Goal: Task Accomplishment & Management: Complete application form

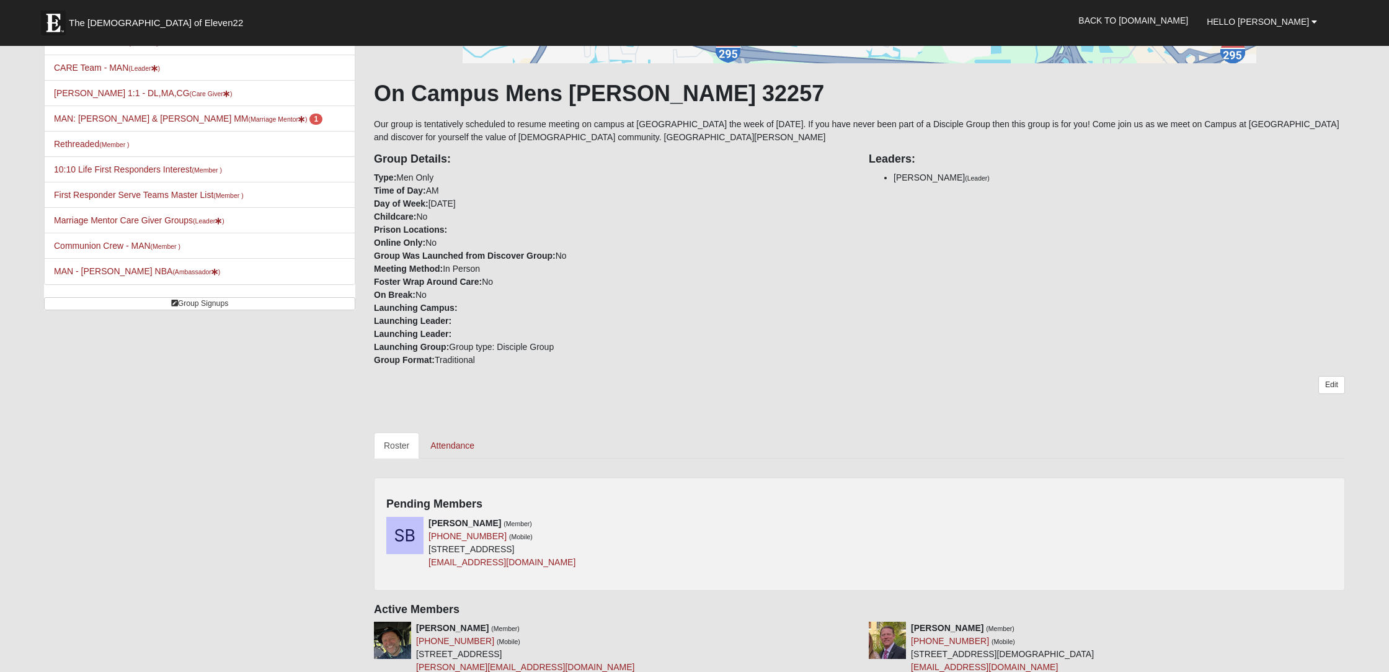
scroll to position [169, 0]
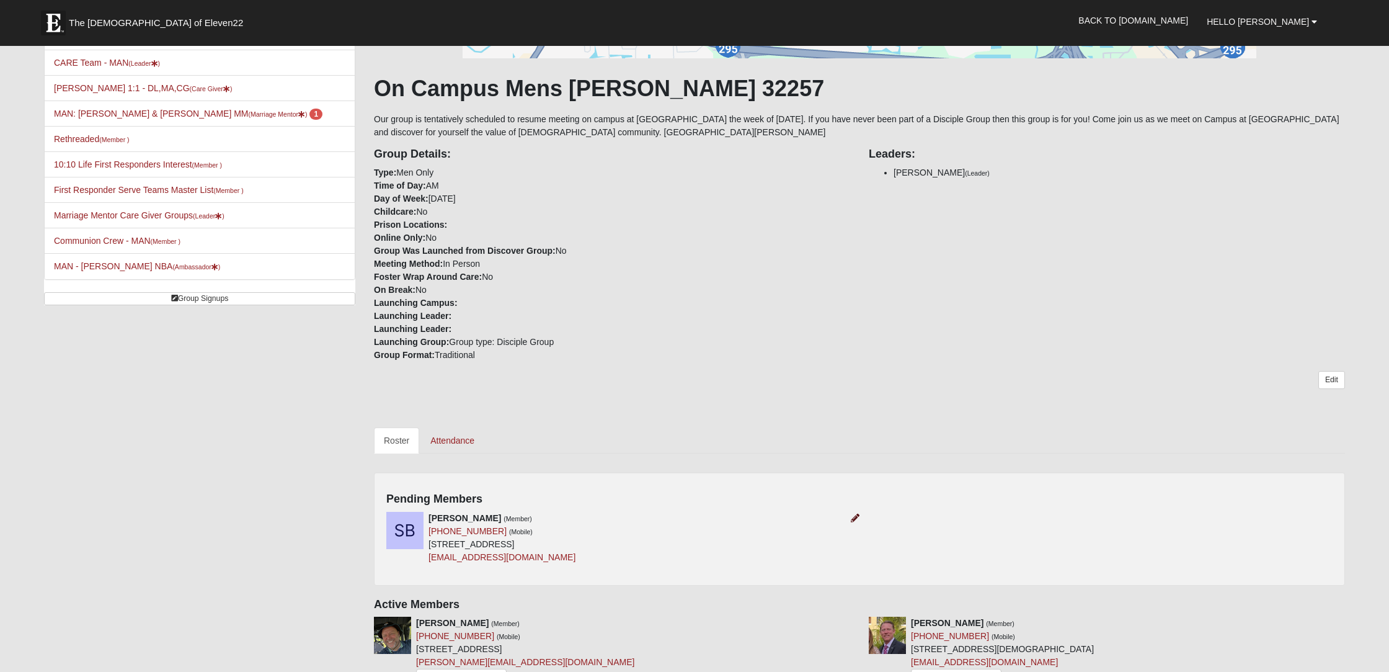
click at [854, 519] on icon at bounding box center [855, 517] width 9 height 9
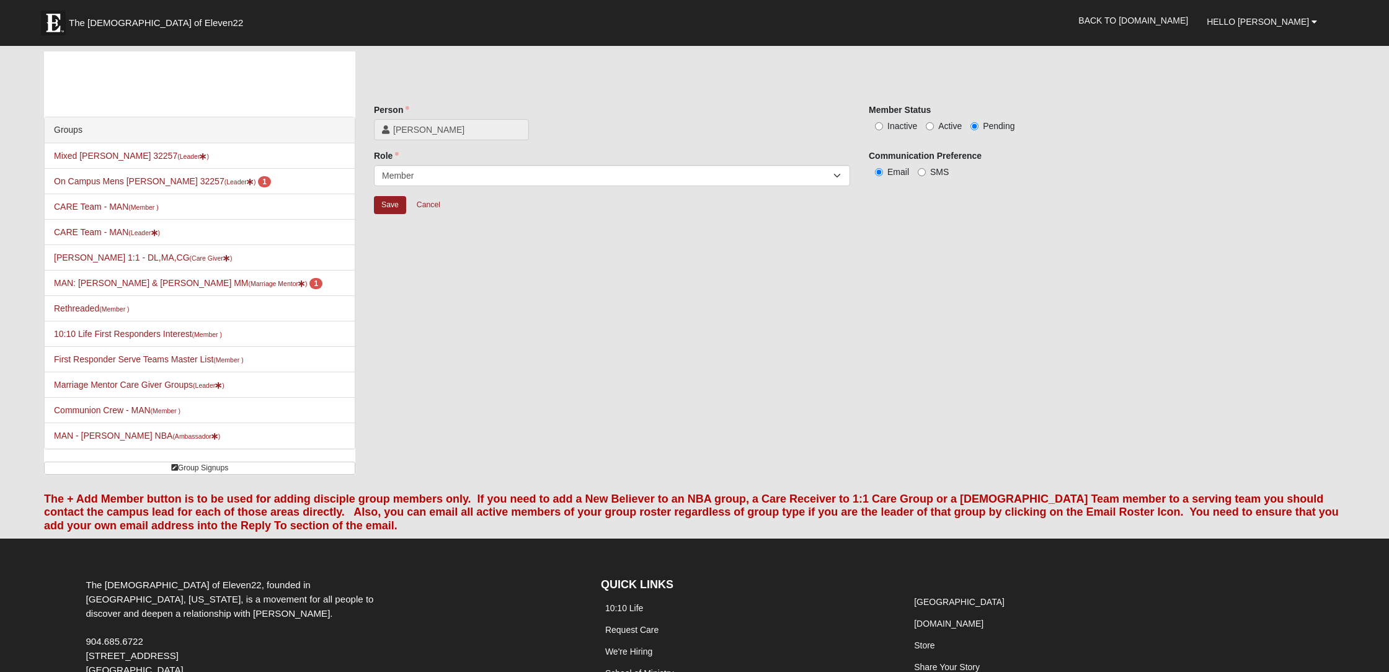
click at [931, 125] on input "Active" at bounding box center [930, 126] width 8 height 8
radio input "true"
click at [258, 185] on span "1" at bounding box center [264, 181] width 13 height 11
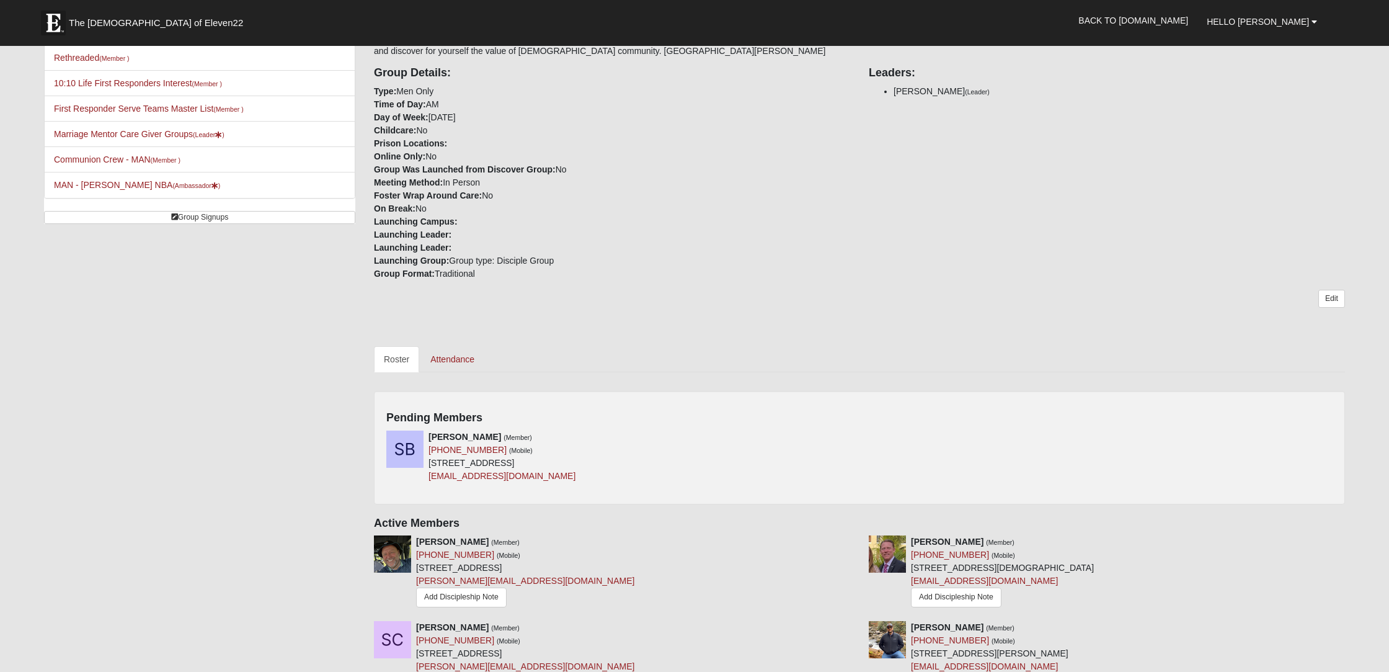
scroll to position [282, 0]
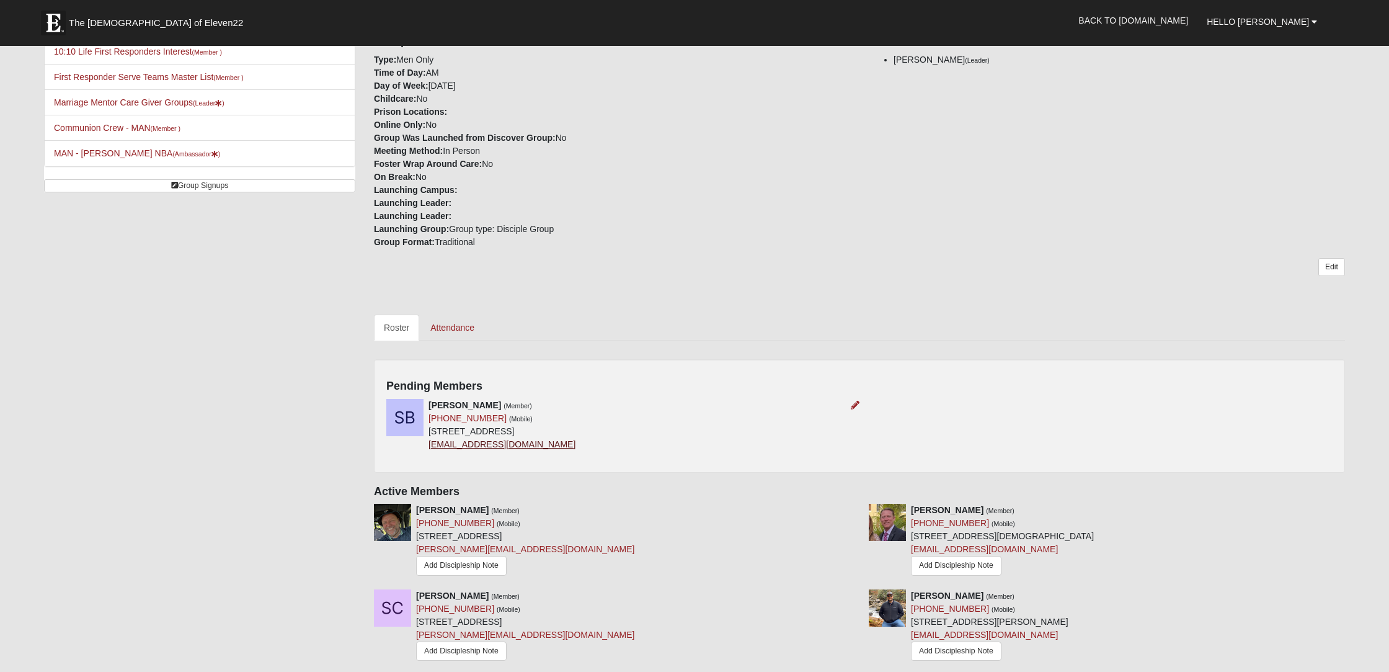
click at [499, 445] on link "[EMAIL_ADDRESS][DOMAIN_NAME]" at bounding box center [501, 444] width 147 height 10
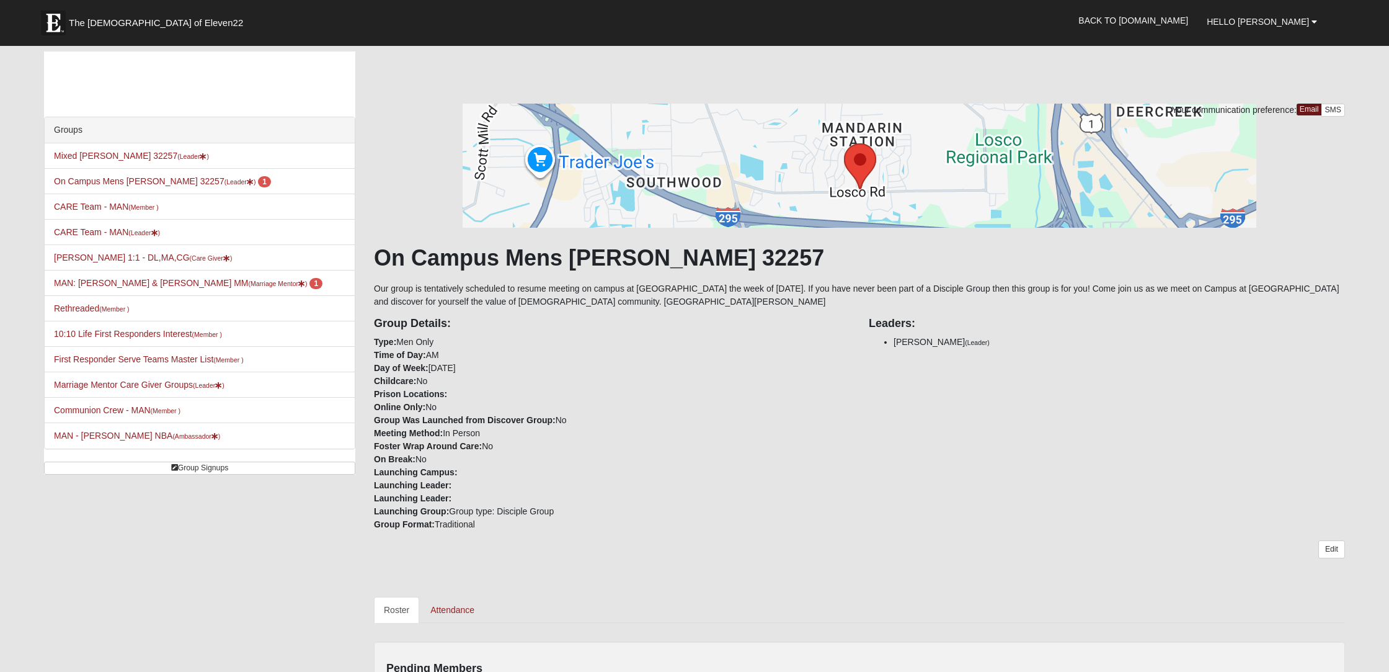
scroll to position [0, 1]
click at [209, 290] on li "MAN: Gruber - Michael & Daureen MM (Marriage Mentor ) 1" at bounding box center [200, 283] width 310 height 26
click at [249, 283] on small "(Marriage Mentor )" at bounding box center [278, 283] width 59 height 7
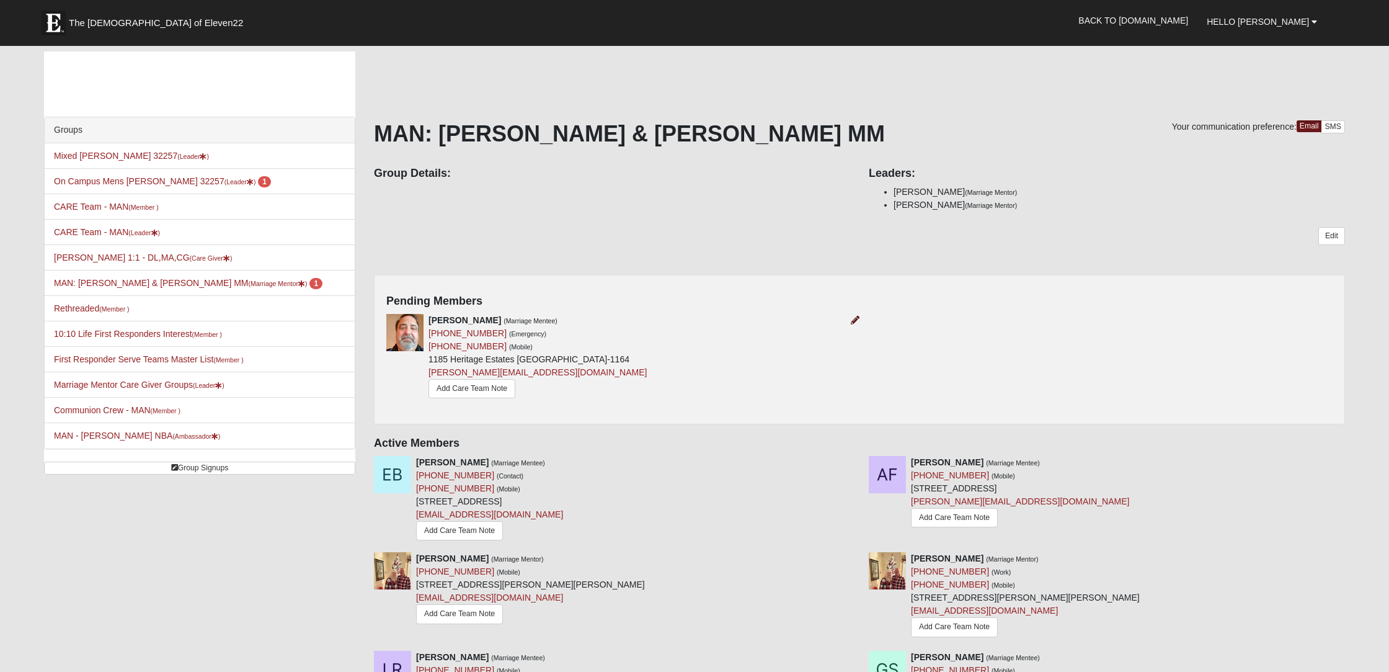
scroll to position [0, 1]
click at [858, 320] on icon at bounding box center [855, 320] width 9 height 9
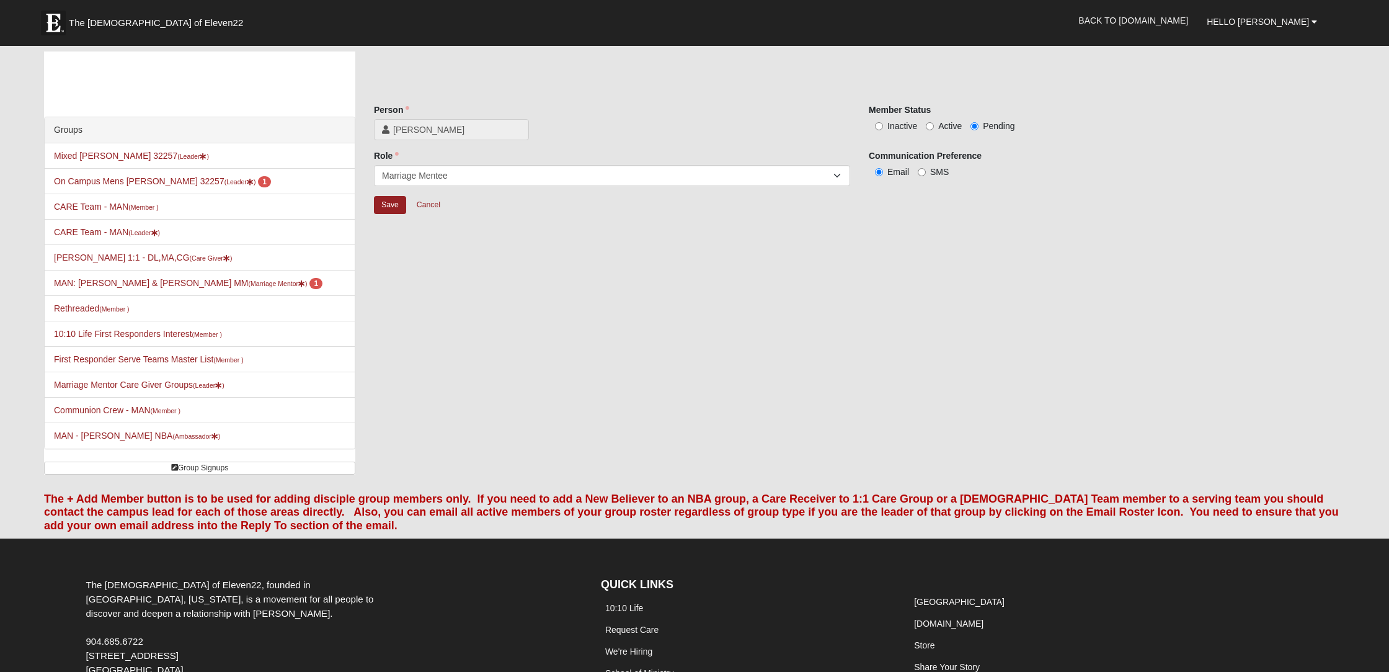
click at [880, 126] on input "Inactive" at bounding box center [879, 126] width 8 height 8
radio input "true"
click at [392, 205] on input "Save" at bounding box center [390, 205] width 32 height 18
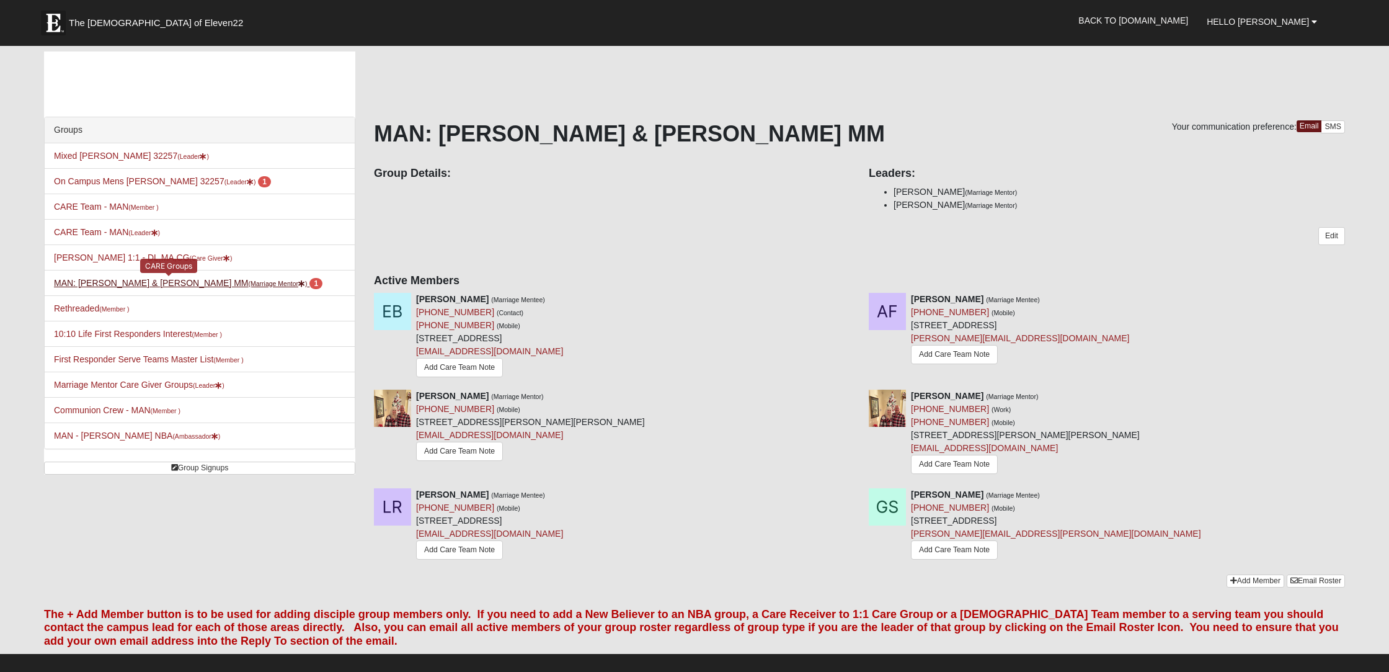
click at [249, 284] on small "(Marriage Mentor )" at bounding box center [278, 283] width 59 height 7
click at [247, 183] on icon at bounding box center [250, 182] width 7 height 7
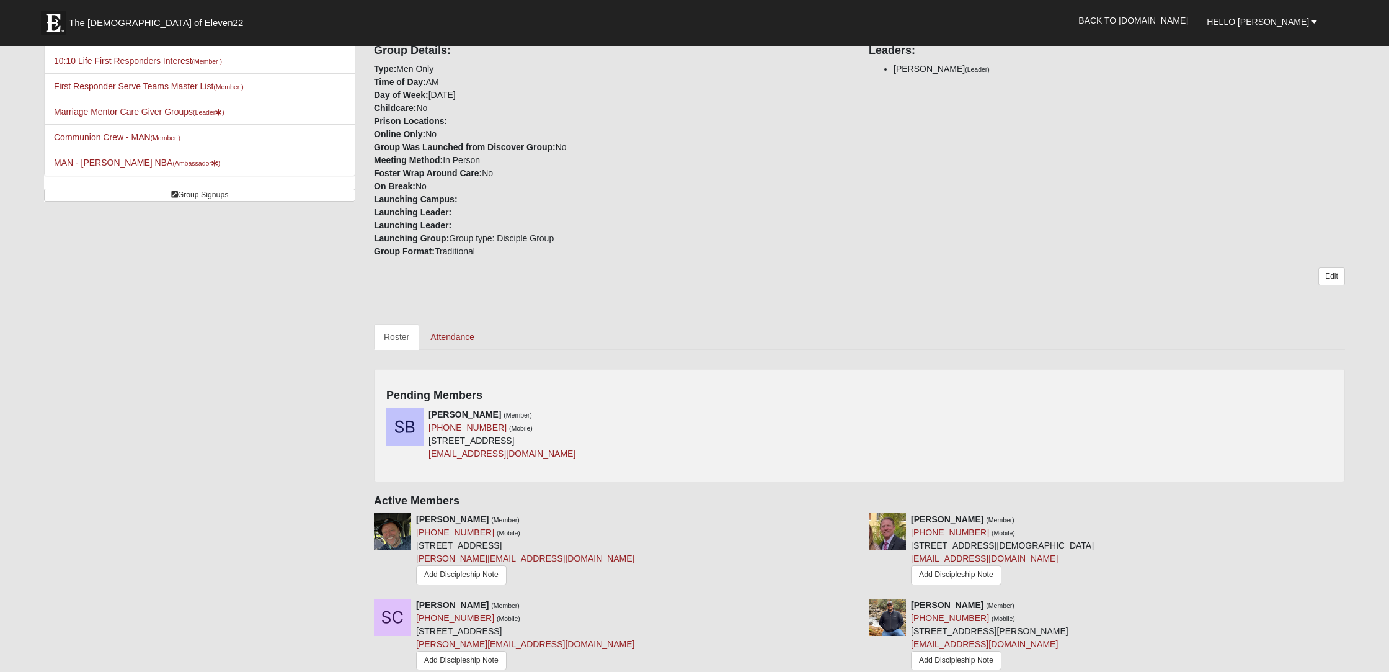
scroll to position [273, 0]
click at [853, 413] on icon at bounding box center [855, 413] width 9 height 9
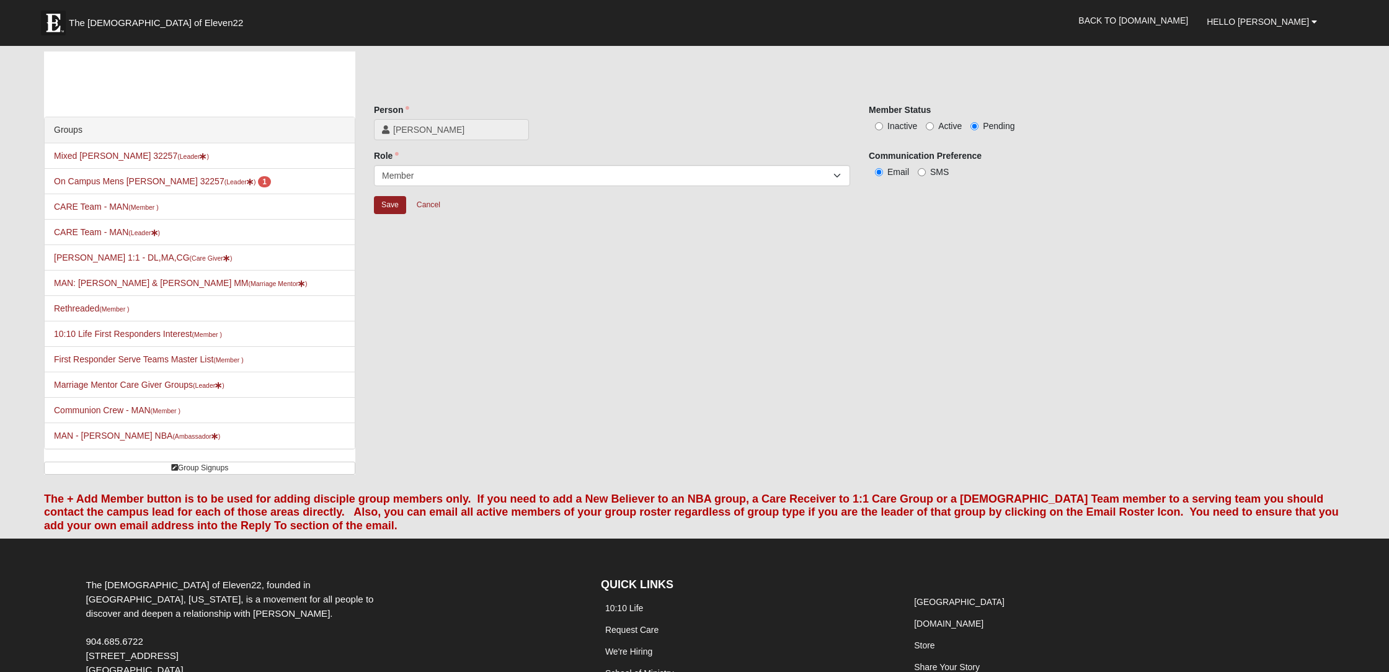
click at [931, 128] on input "Active" at bounding box center [930, 126] width 8 height 8
radio input "true"
click at [386, 206] on input "Save" at bounding box center [390, 205] width 32 height 18
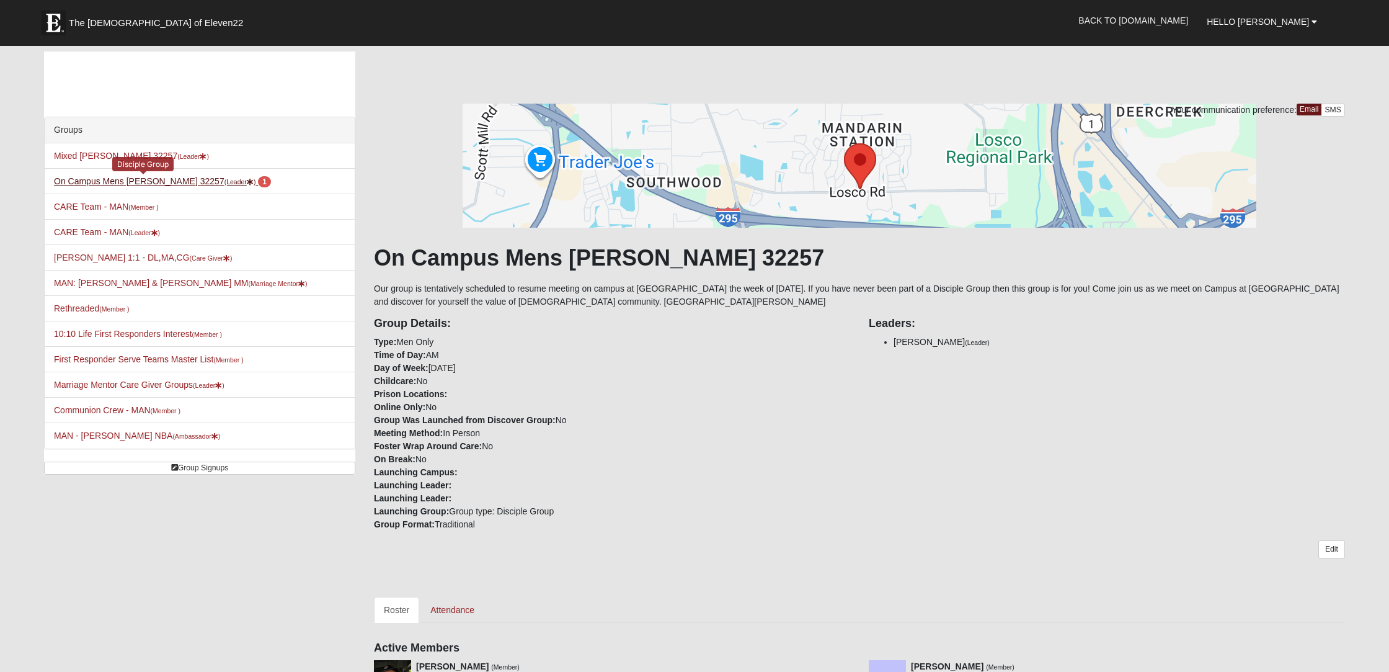
click at [224, 182] on small "(Leader )" at bounding box center [240, 181] width 32 height 7
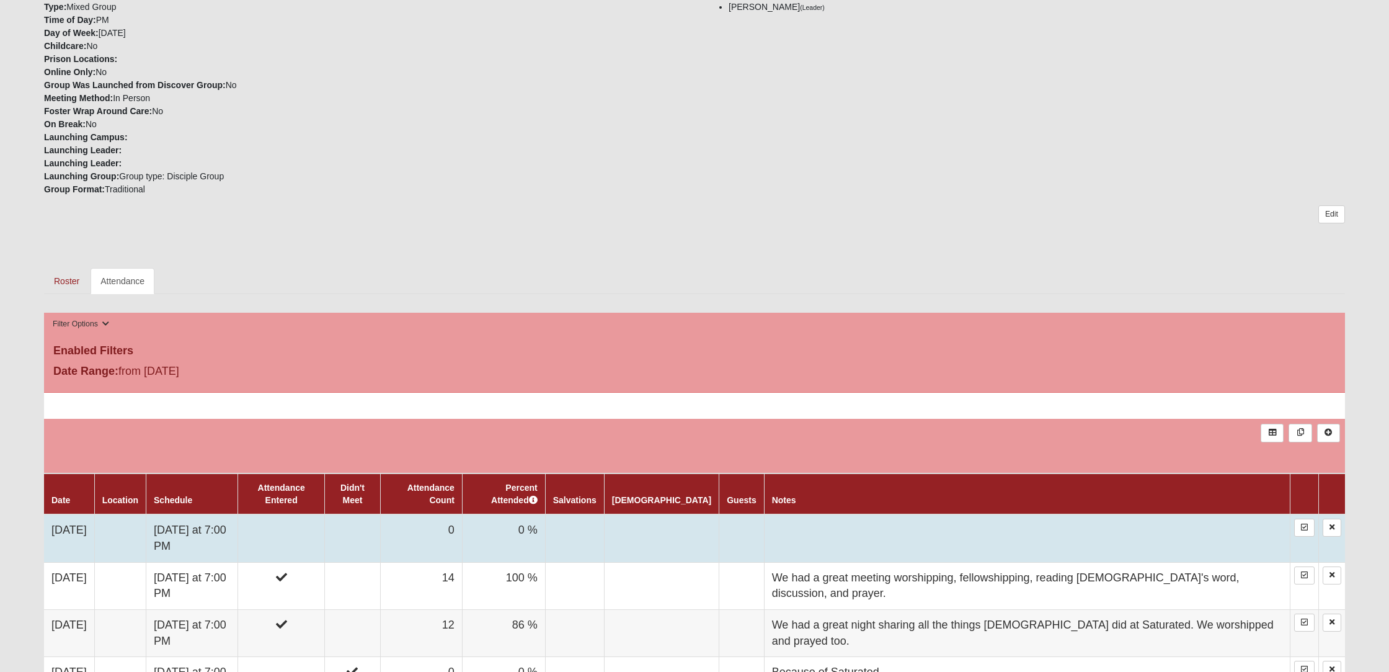
scroll to position [319, 1]
click at [79, 532] on td "[DATE]" at bounding box center [69, 538] width 50 height 48
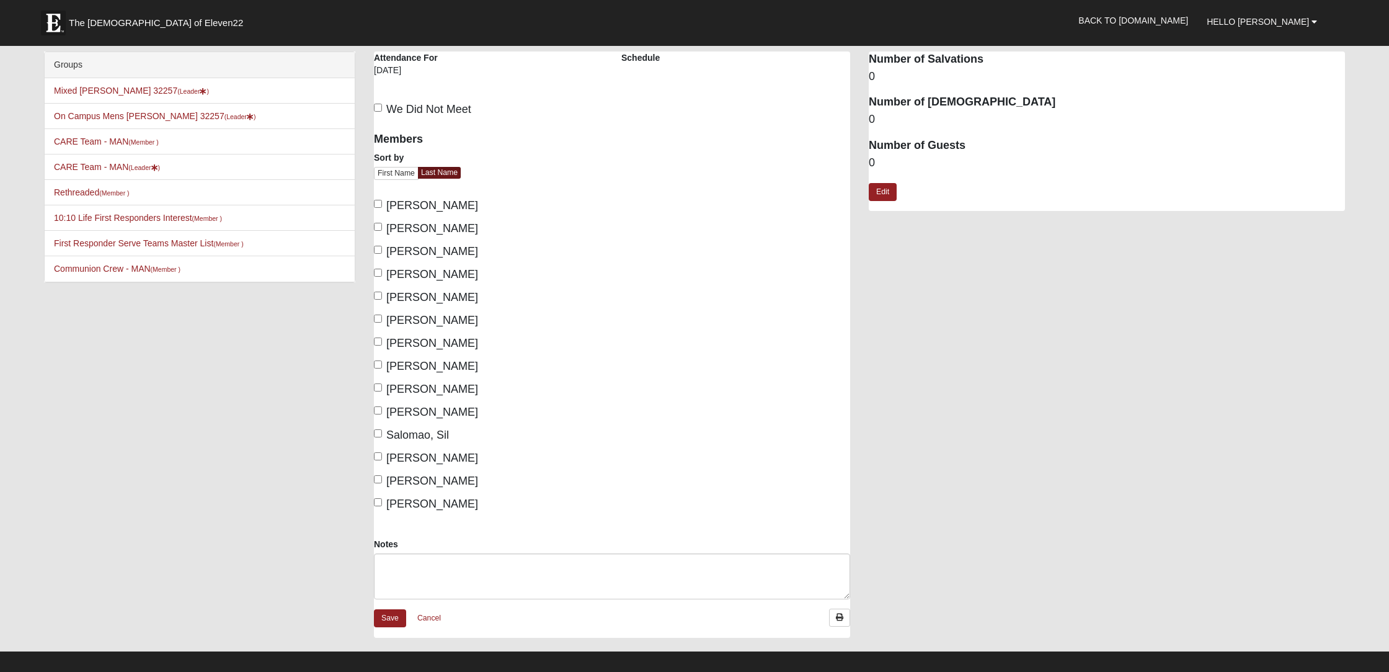
click at [376, 205] on input "Brown, Rich" at bounding box center [378, 204] width 8 height 8
checkbox input "true"
click at [377, 228] on input "Brown, Sarah" at bounding box center [378, 227] width 8 height 8
checkbox input "true"
drag, startPoint x: 374, startPoint y: 293, endPoint x: 376, endPoint y: 303, distance: 10.2
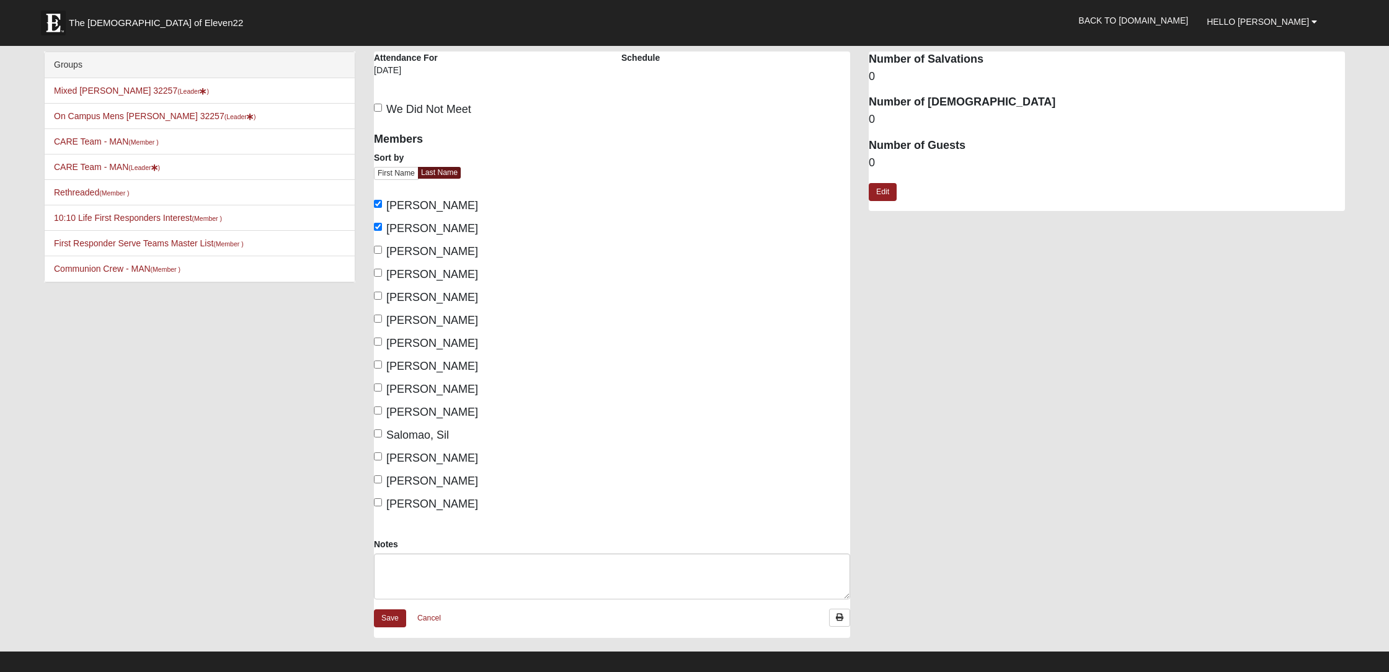
click at [374, 293] on input "Gomez, Licet" at bounding box center [378, 295] width 8 height 8
checkbox input "true"
drag, startPoint x: 376, startPoint y: 317, endPoint x: 378, endPoint y: 326, distance: 8.9
click at [376, 317] on input "Gruber, Daureen" at bounding box center [378, 318] width 8 height 8
checkbox input "true"
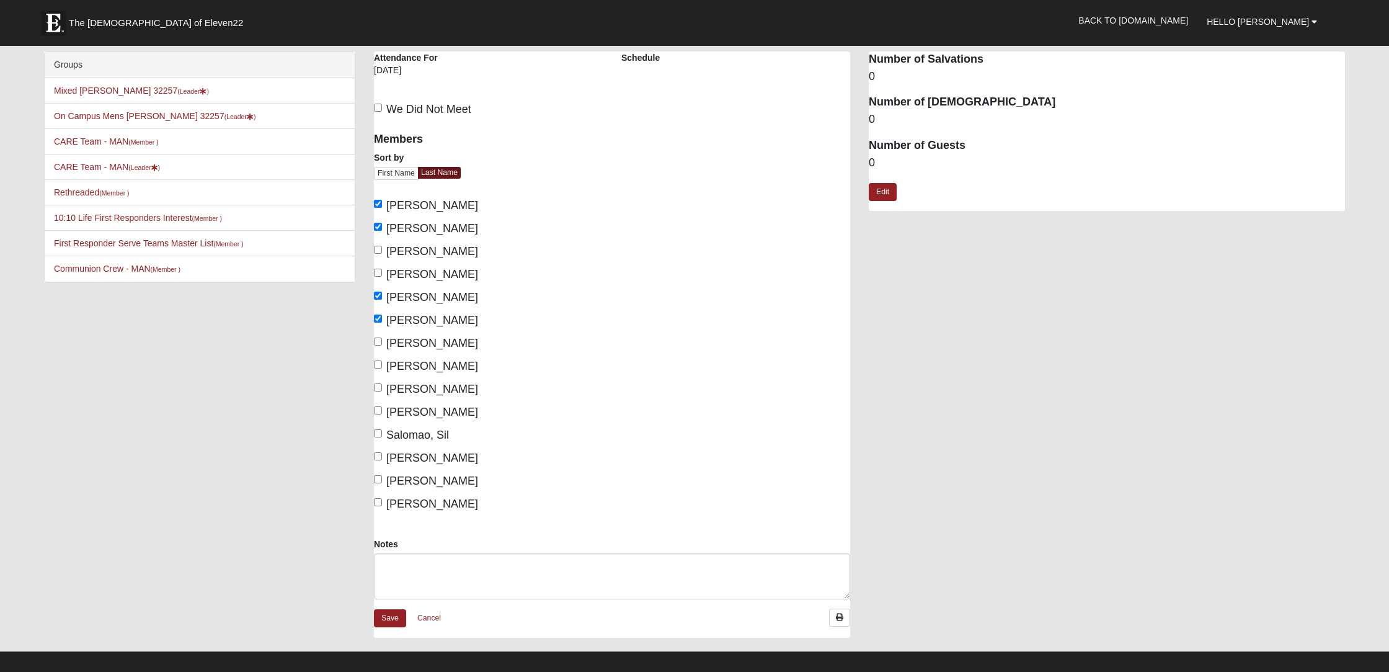
click at [378, 342] on input "Gruber, Michael" at bounding box center [378, 341] width 8 height 8
checkbox input "true"
click at [379, 480] on input "Talmadge, Lynn" at bounding box center [378, 479] width 8 height 8
checkbox input "true"
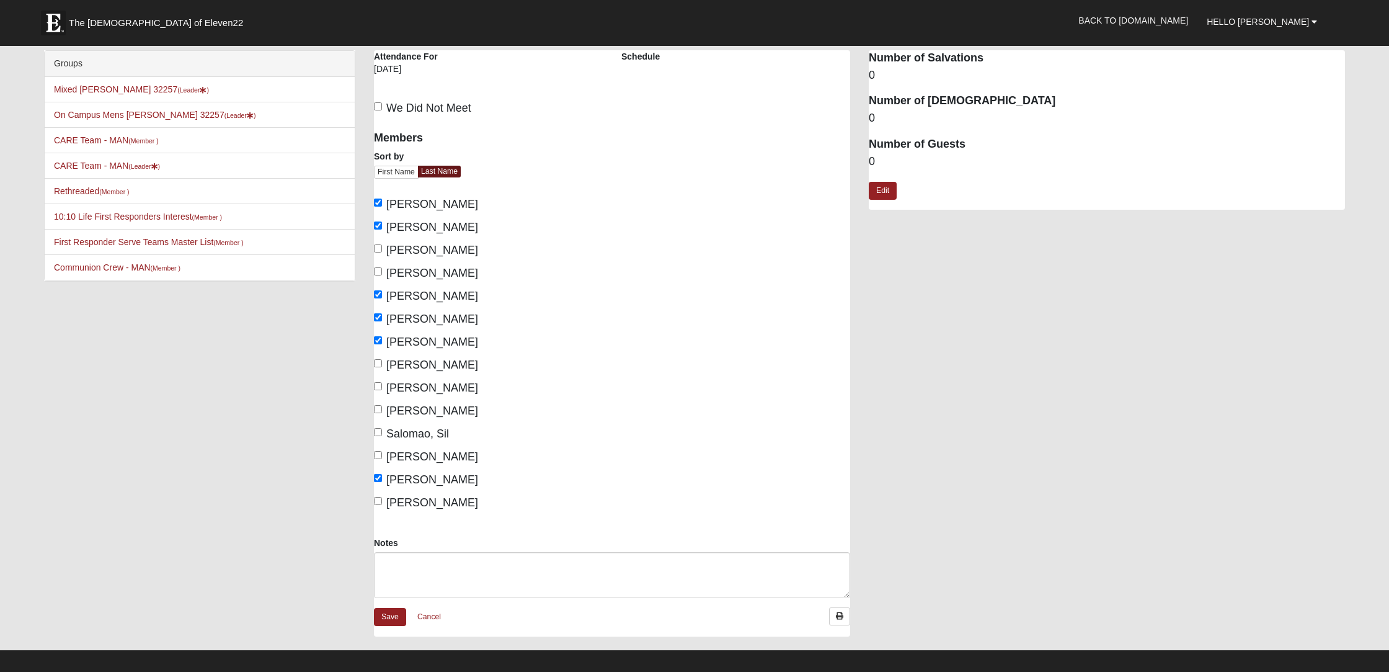
click at [376, 502] on input "Zambrana, LeAnne" at bounding box center [378, 501] width 8 height 8
checkbox input "true"
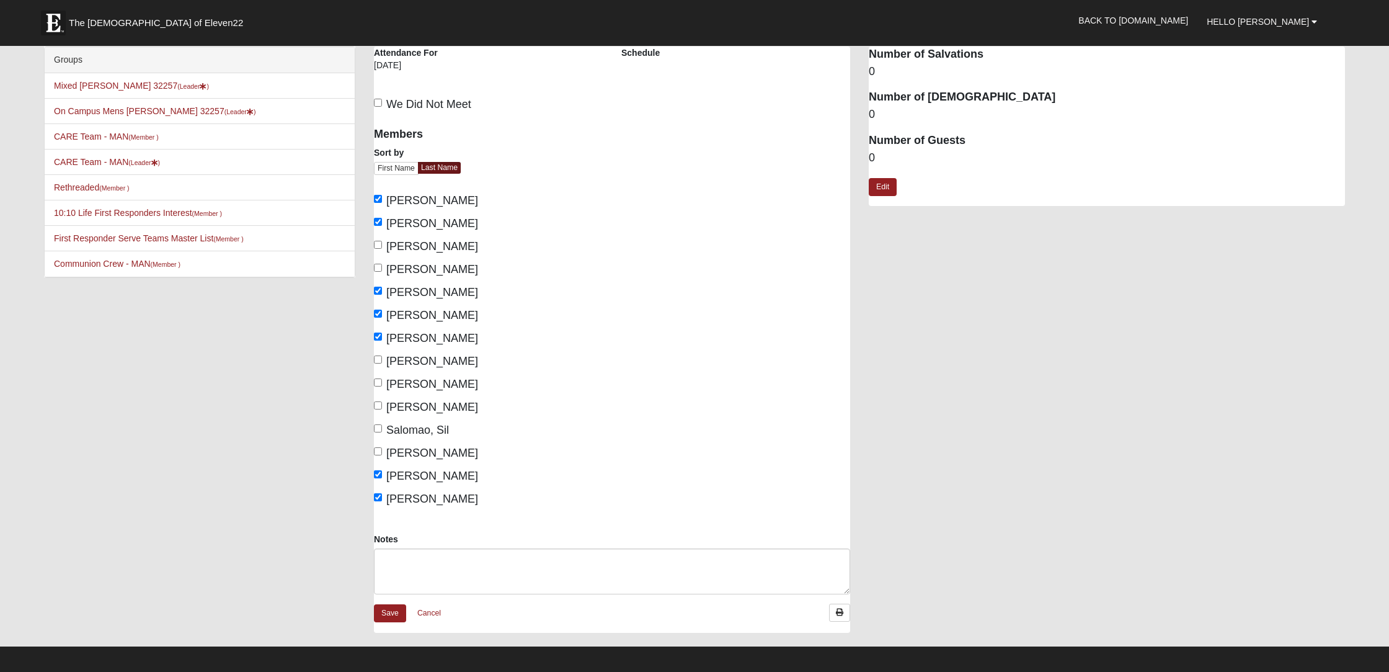
scroll to position [9, 0]
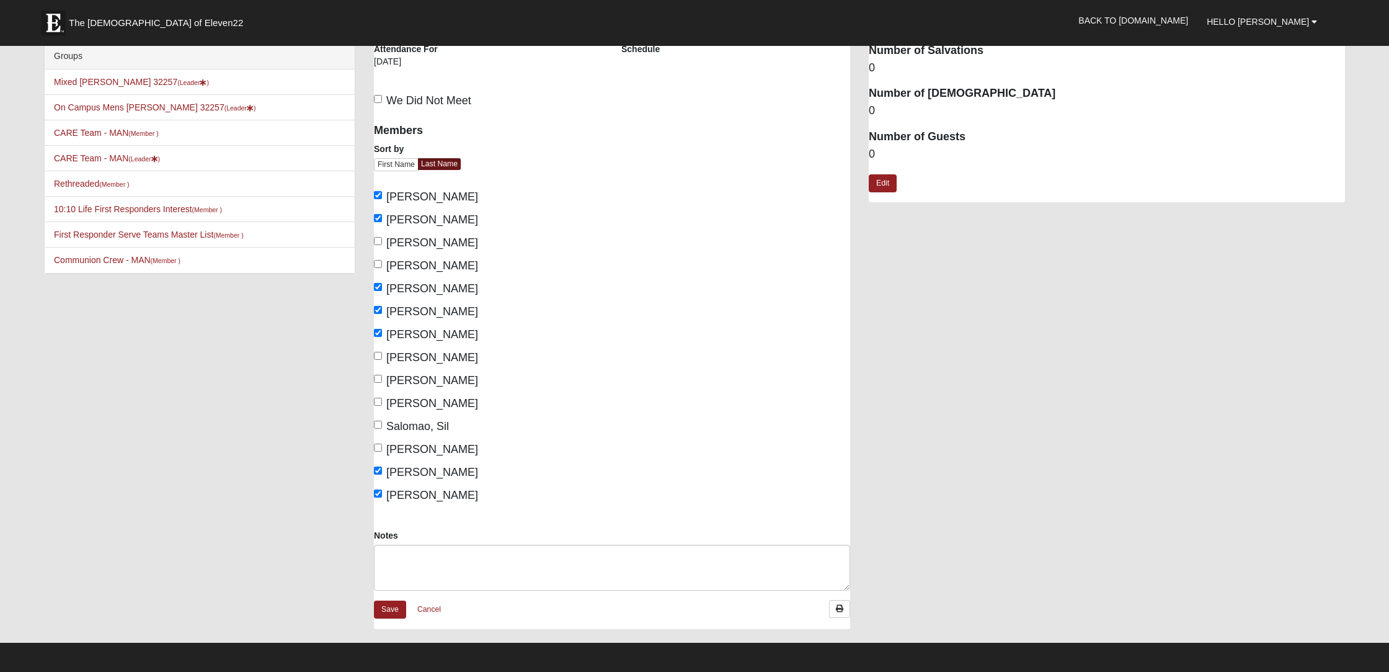
click at [380, 425] on input "Salomao, Sil" at bounding box center [378, 424] width 8 height 8
checkbox input "true"
drag, startPoint x: 377, startPoint y: 380, endPoint x: 373, endPoint y: 365, distance: 14.7
click at [376, 378] on input "Marsh, Tony" at bounding box center [378, 379] width 8 height 8
checkbox input "true"
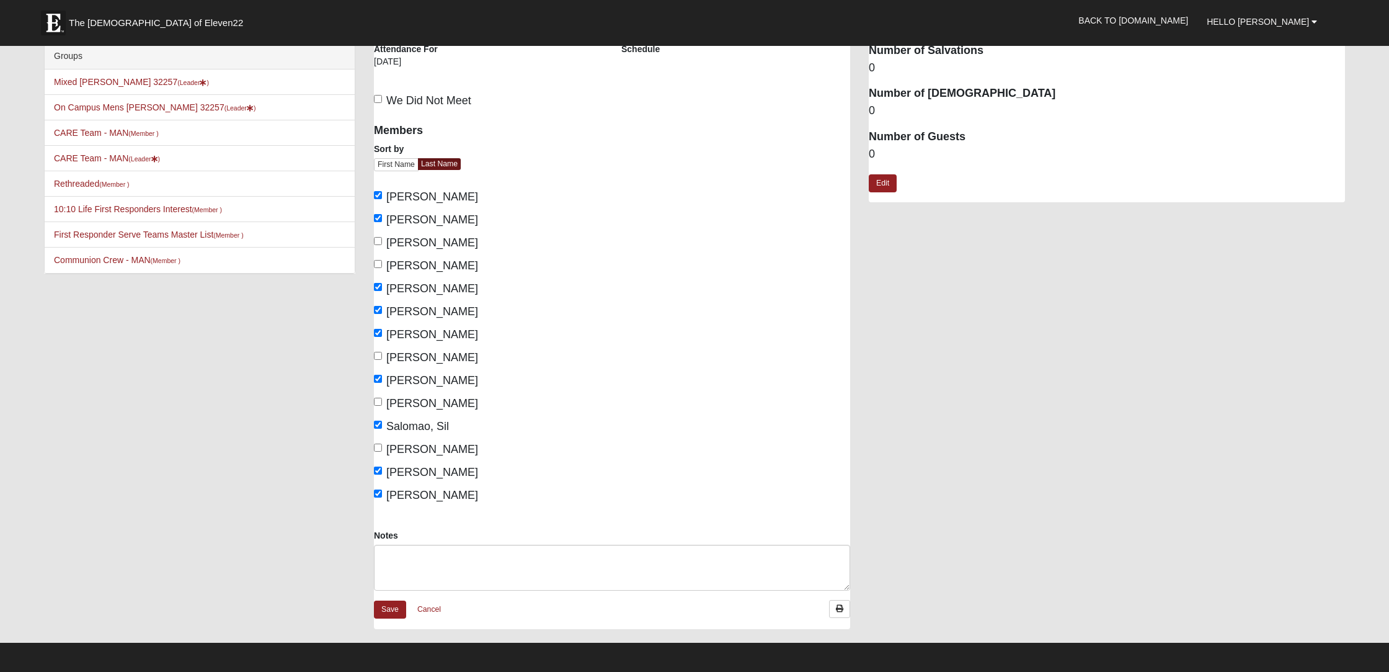
click at [376, 357] on input "Marsh, Lisa" at bounding box center [378, 356] width 8 height 8
checkbox input "true"
click at [377, 265] on input "Gerace, Mark" at bounding box center [378, 264] width 8 height 8
checkbox input "true"
click at [376, 241] on input "Gerace, Carmela" at bounding box center [378, 241] width 8 height 8
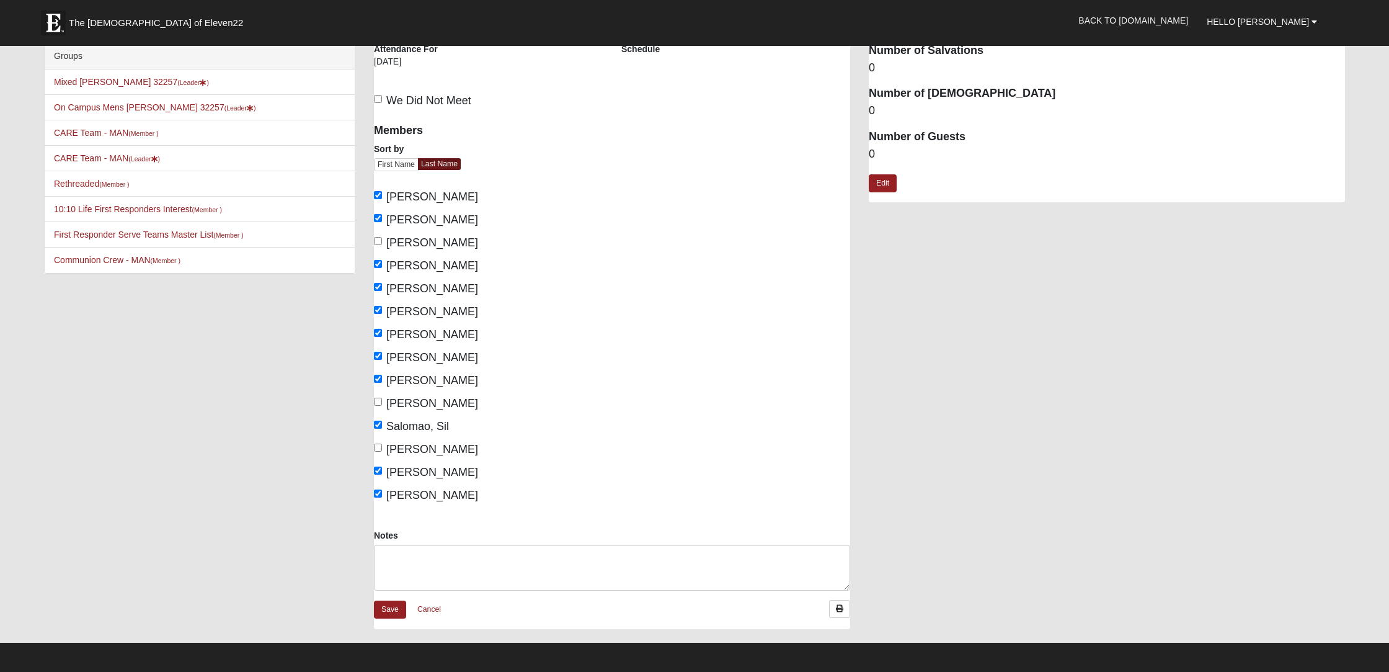
checkbox input "true"
click at [426, 553] on textarea "Notes" at bounding box center [612, 567] width 476 height 46
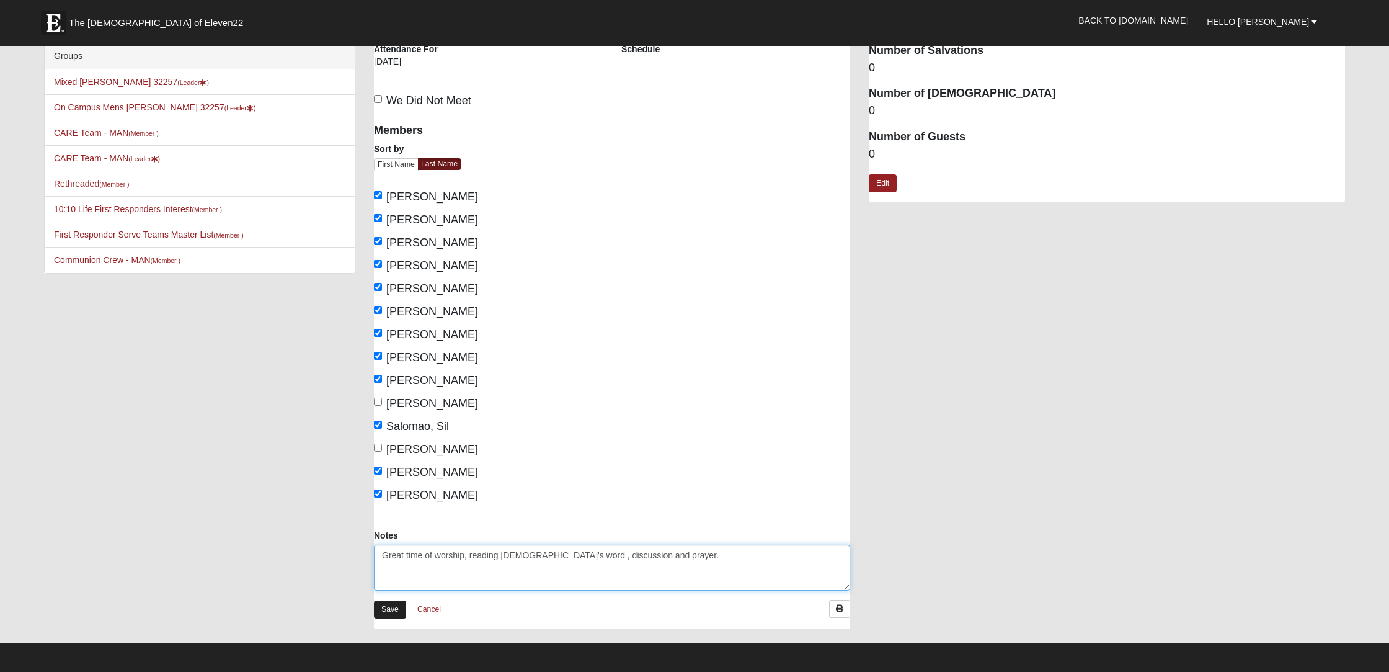
type textarea "Great time of worship, reading God's word , discussion and prayer."
click at [396, 611] on link "Save" at bounding box center [390, 609] width 32 height 18
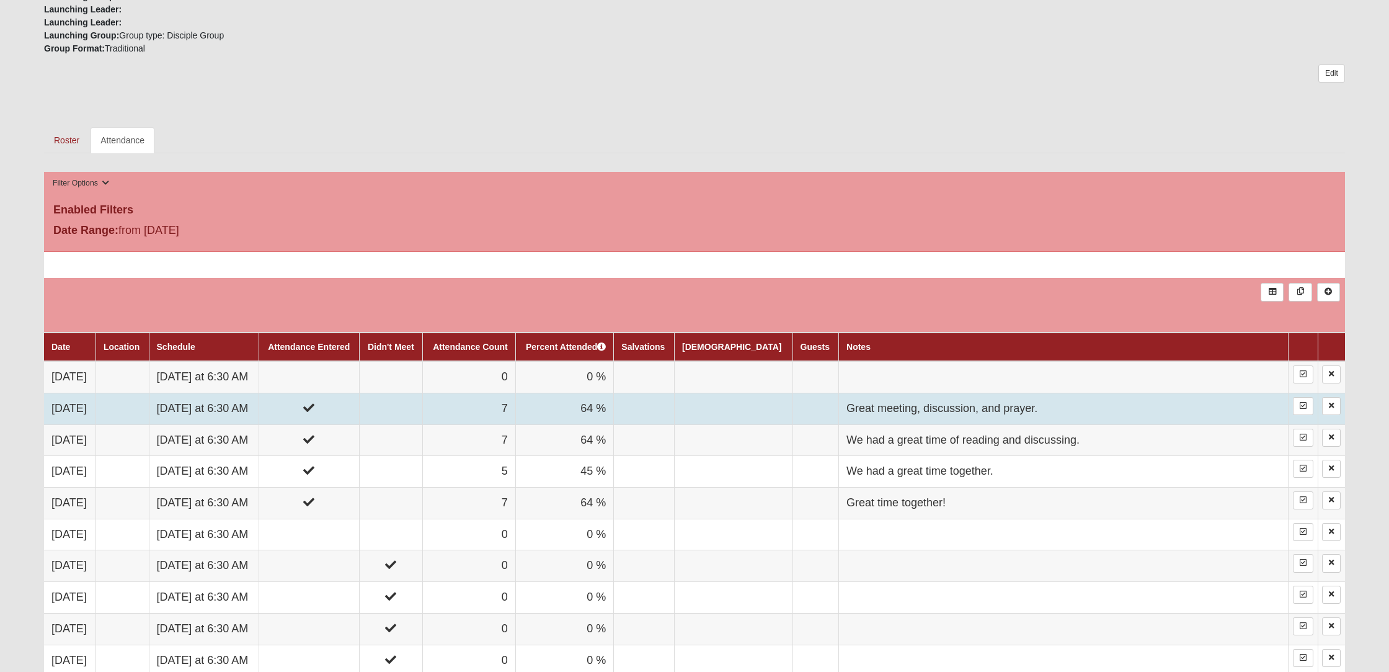
scroll to position [477, 0]
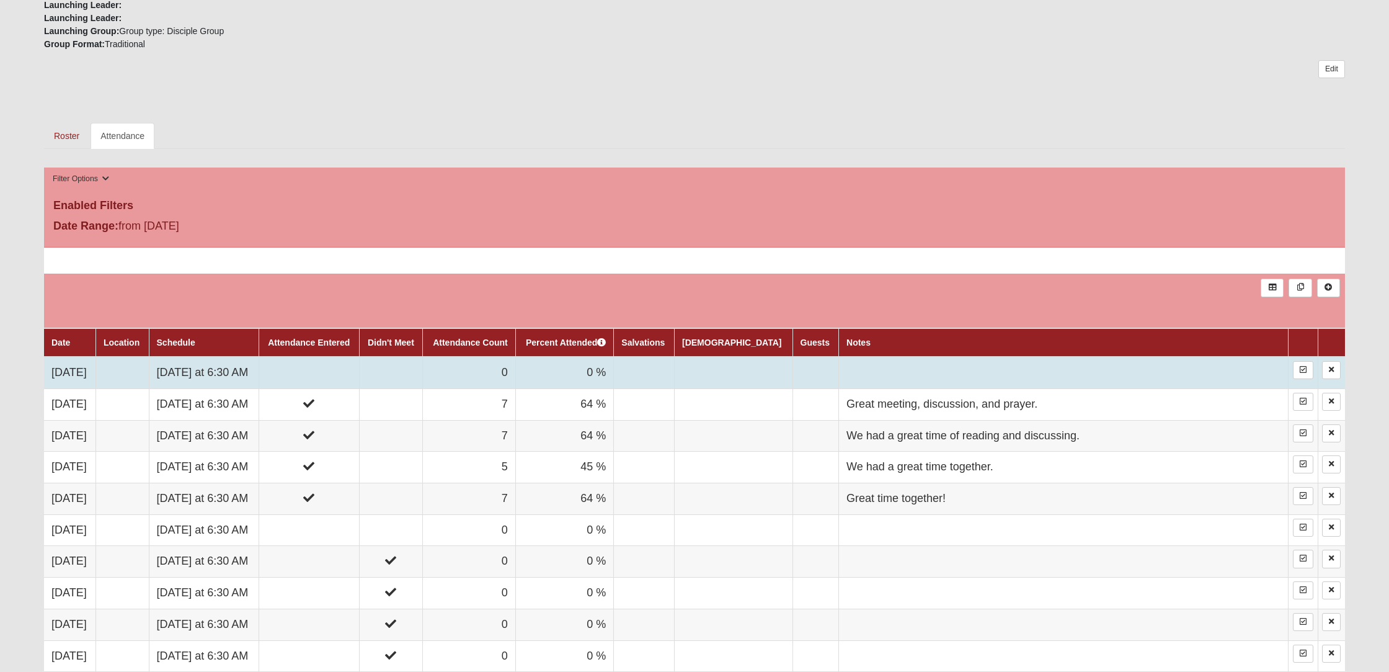
click at [78, 373] on td "[DATE]" at bounding box center [69, 373] width 51 height 32
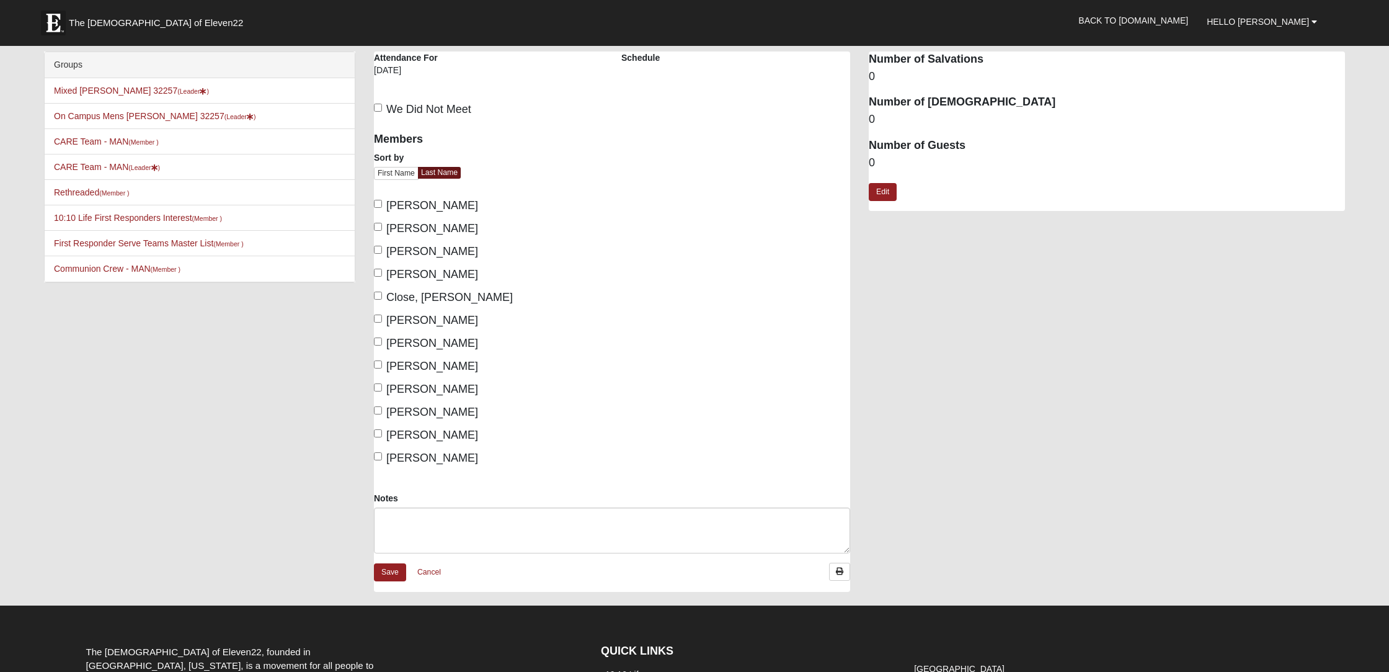
scroll to position [0, 1]
click at [376, 206] on input "Ashworth, Tony" at bounding box center [378, 204] width 8 height 8
checkbox input "true"
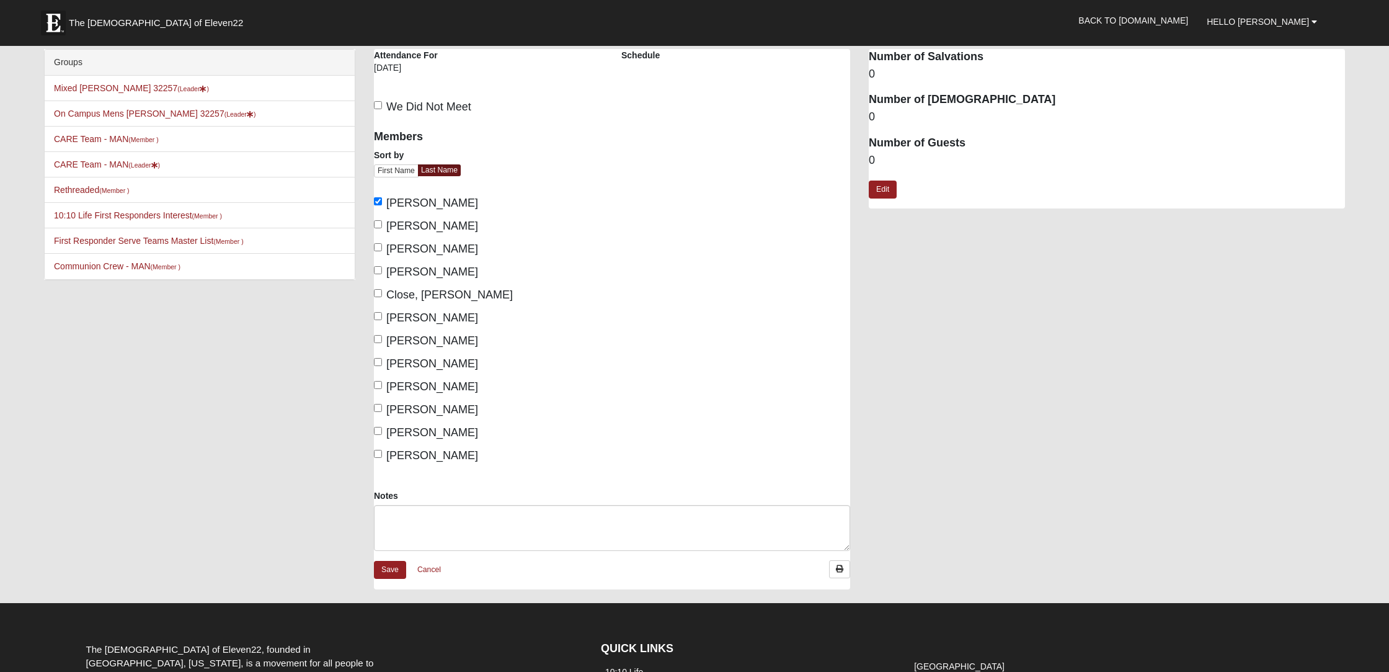
scroll to position [2, 0]
click at [378, 292] on input "Close, Joe" at bounding box center [378, 293] width 8 height 8
checkbox input "true"
click at [379, 316] on input "Coble, Russell" at bounding box center [378, 316] width 8 height 8
checkbox input "true"
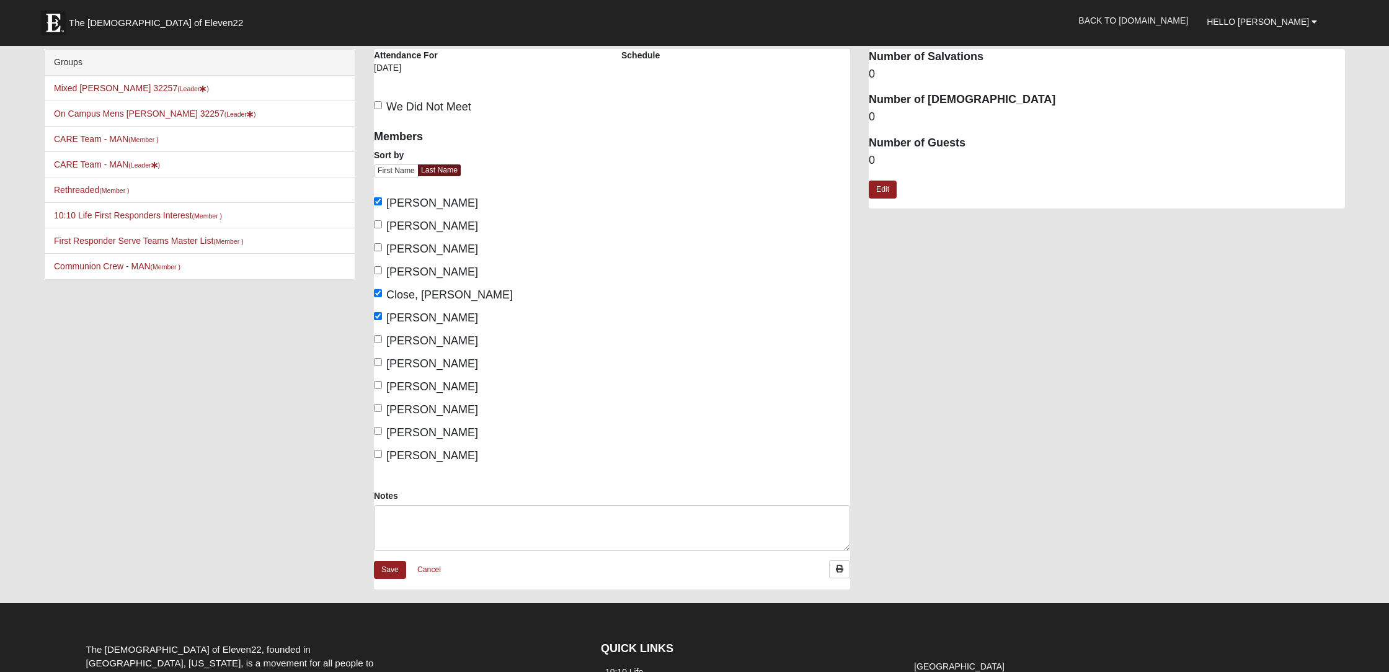
click at [378, 359] on input "Gruber, Michael" at bounding box center [378, 362] width 8 height 8
checkbox input "true"
click at [378, 384] on input "Harmon, Matt" at bounding box center [378, 385] width 8 height 8
checkbox input "true"
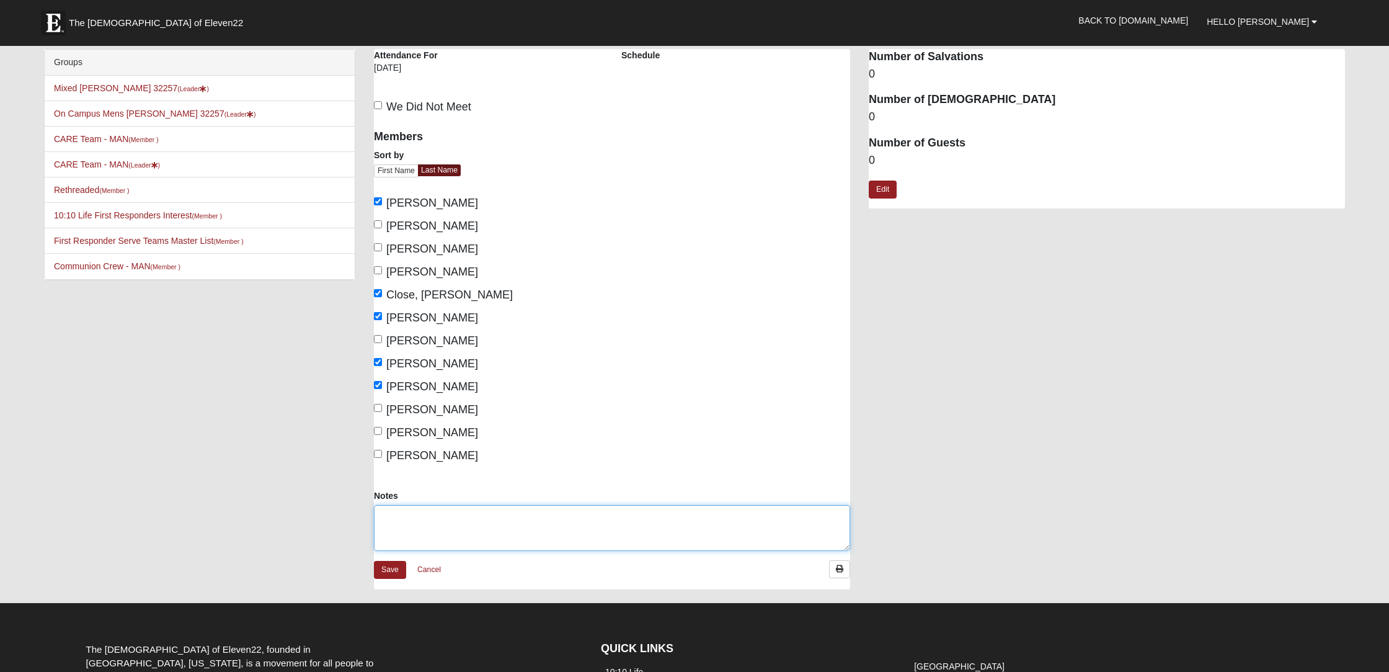
click at [404, 509] on textarea "Notes" at bounding box center [612, 528] width 476 height 46
type textarea "Great time with the men!!!"
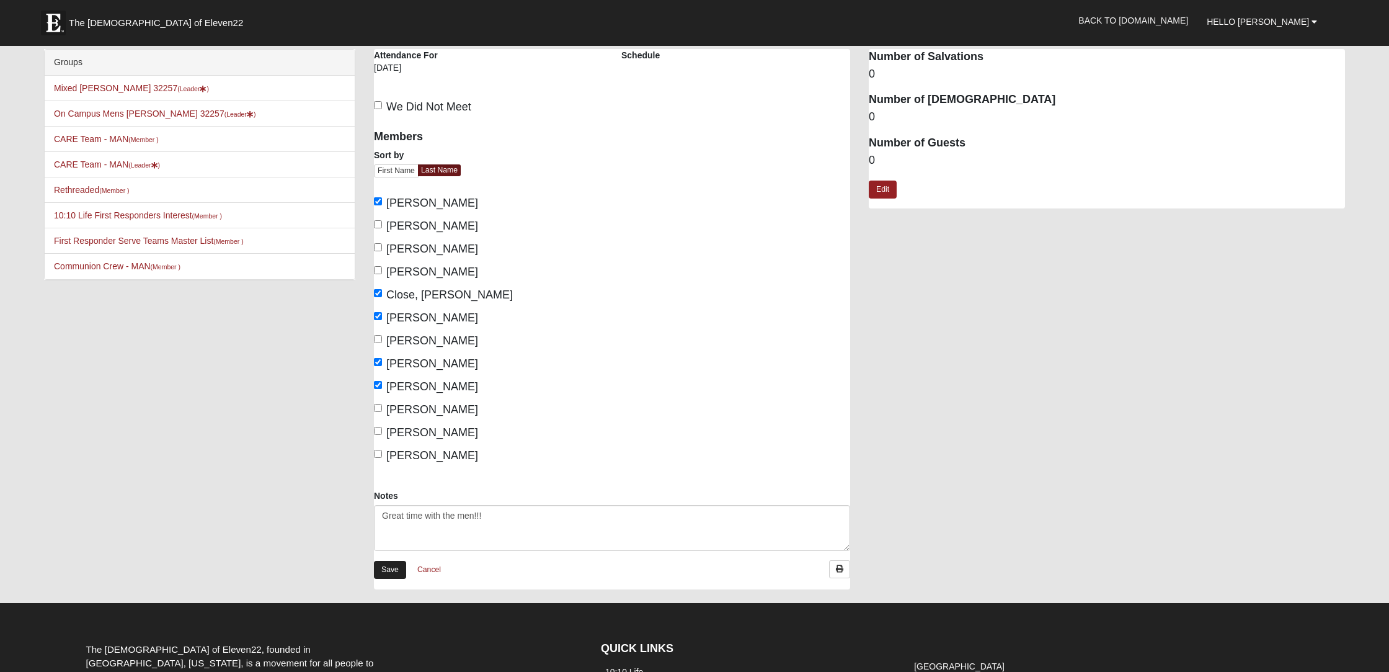
click at [388, 567] on link "Save" at bounding box center [390, 570] width 32 height 18
